Goal: Check status: Check status

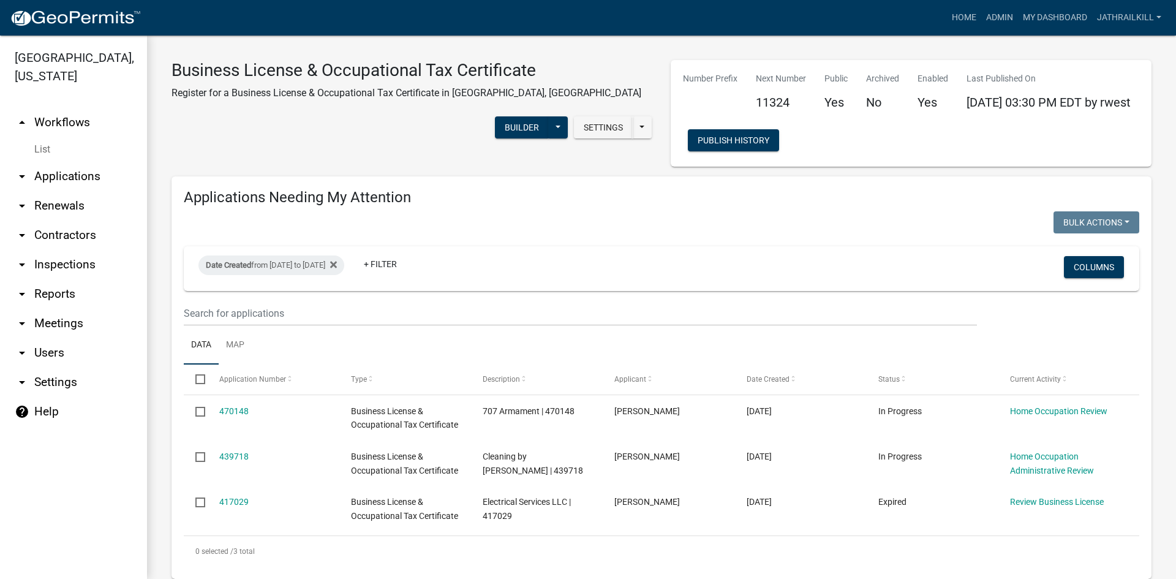
click at [51, 108] on link "arrow_drop_up Workflows" at bounding box center [73, 122] width 147 height 29
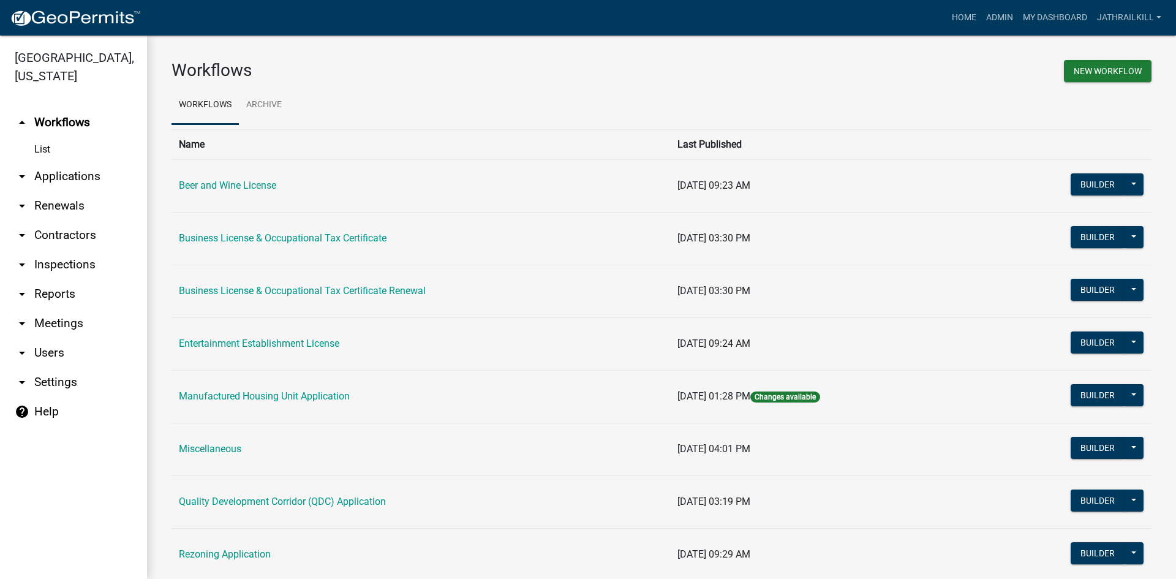
click at [85, 162] on link "arrow_drop_down Applications" at bounding box center [73, 176] width 147 height 29
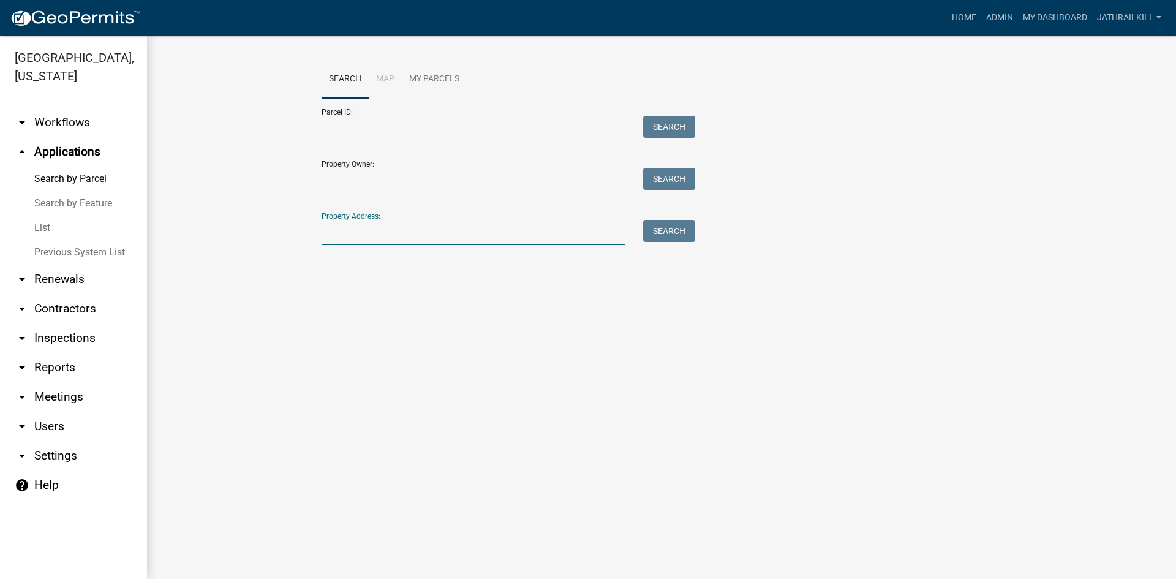
click at [438, 235] on input "Property Address:" at bounding box center [473, 232] width 303 height 25
click at [411, 235] on input "Property Address:" at bounding box center [473, 232] width 303 height 25
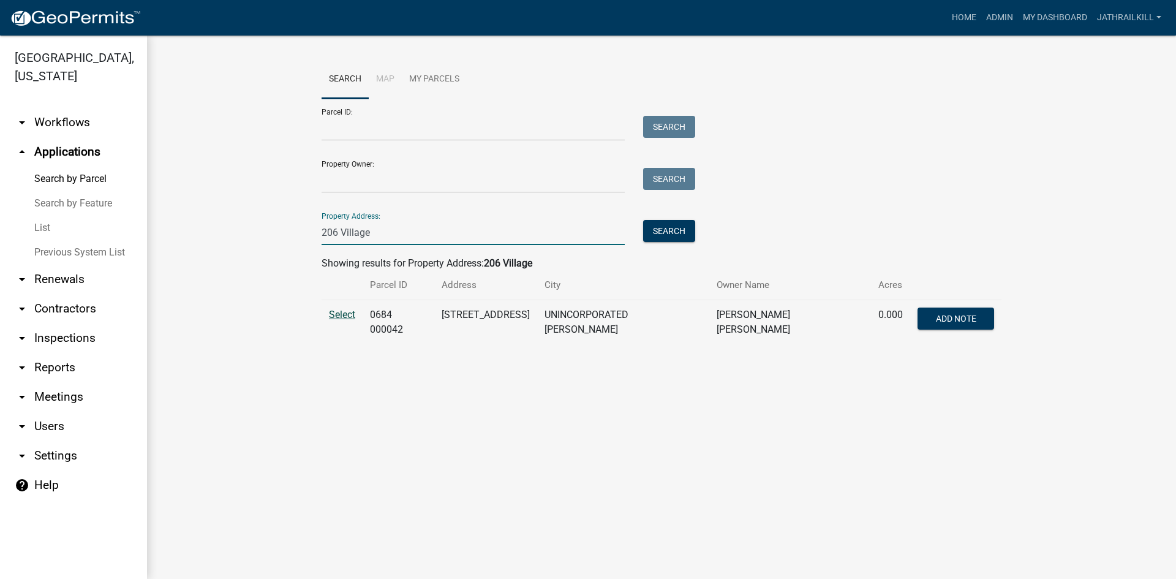
type input "206 Village"
click at [347, 319] on span "Select" at bounding box center [342, 315] width 26 height 12
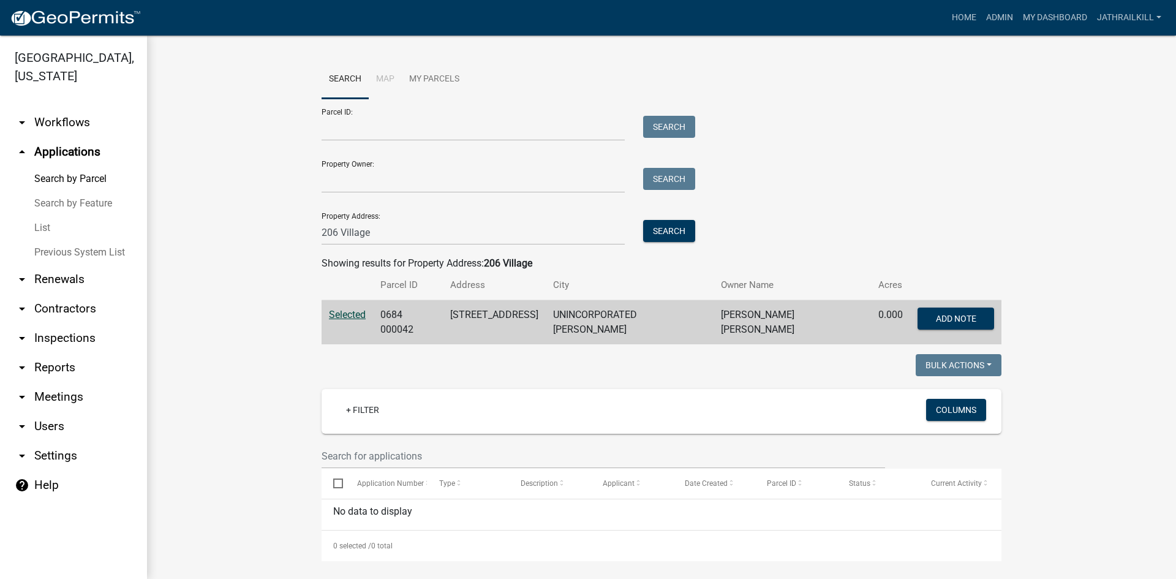
click at [99, 108] on link "arrow_drop_down Workflows" at bounding box center [73, 122] width 147 height 29
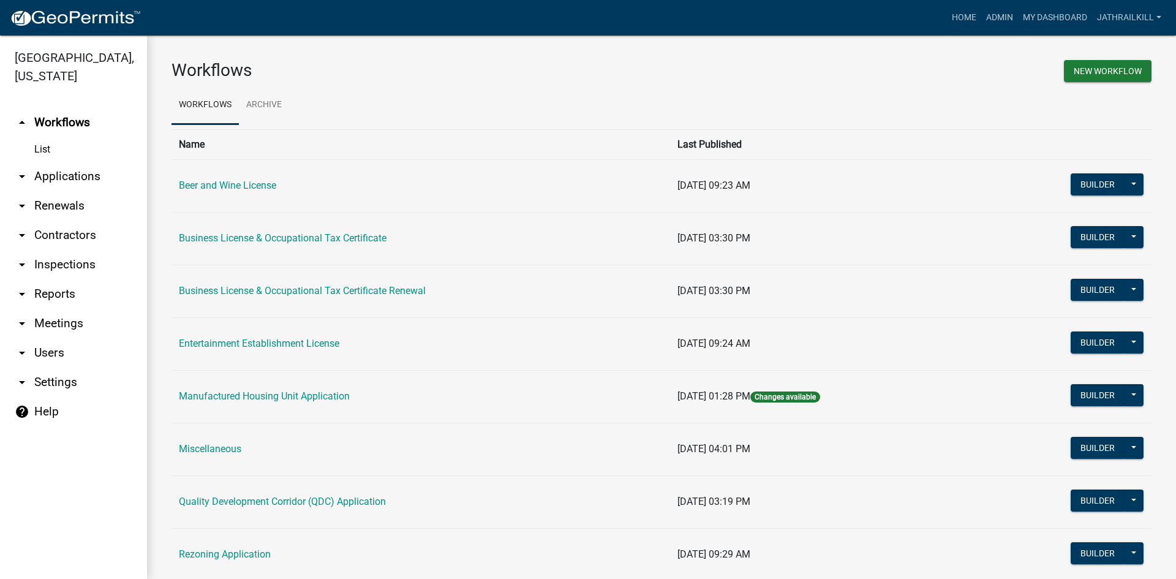
click at [77, 162] on link "arrow_drop_down Applications" at bounding box center [73, 176] width 147 height 29
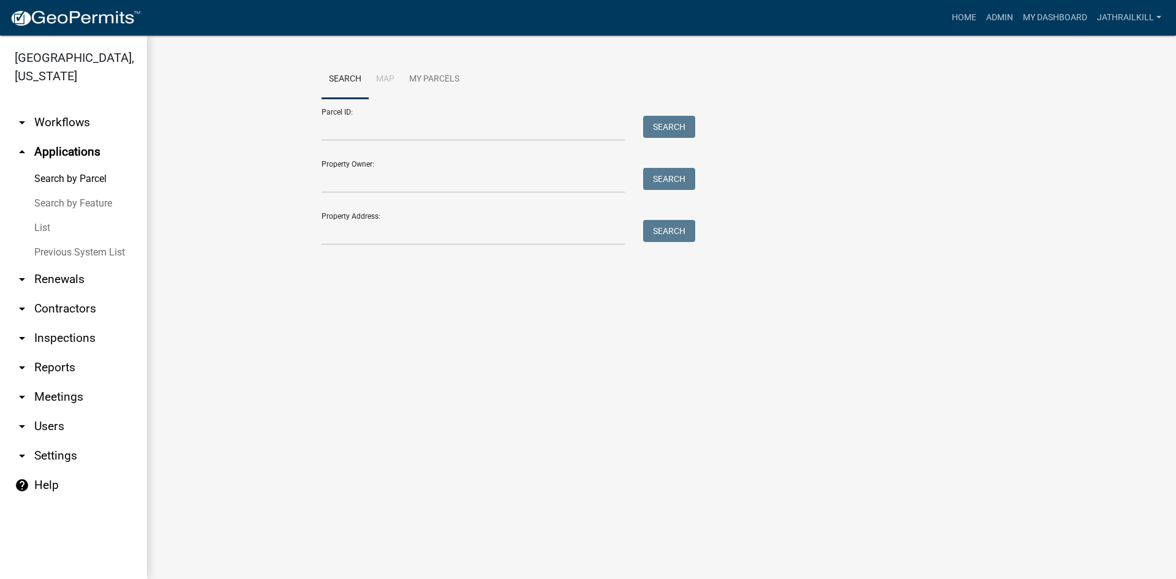
click at [78, 111] on link "arrow_drop_down Workflows" at bounding box center [73, 122] width 147 height 29
